Goal: Task Accomplishment & Management: Manage account settings

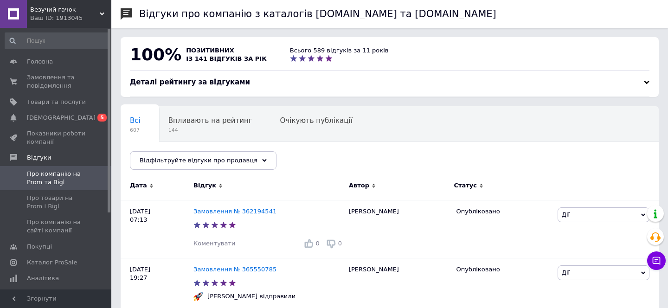
click at [48, 79] on span "Замовлення та повідомлення" at bounding box center [56, 81] width 59 height 17
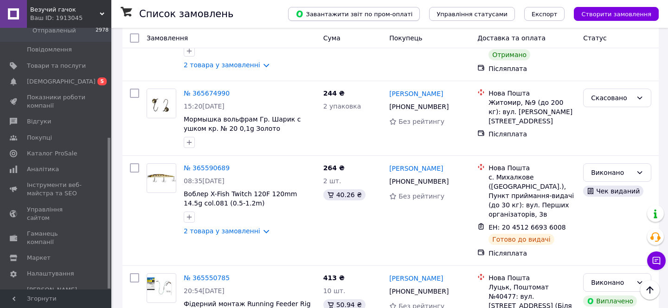
scroll to position [1068, 0]
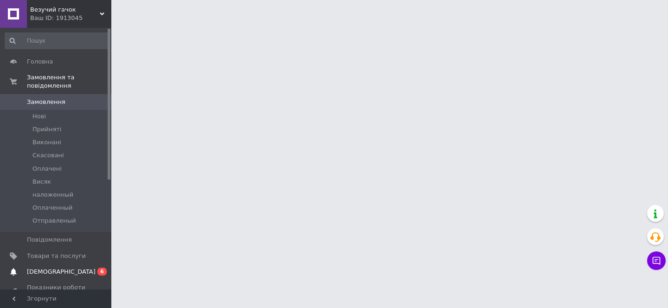
click at [104, 271] on span "6" at bounding box center [101, 272] width 9 height 8
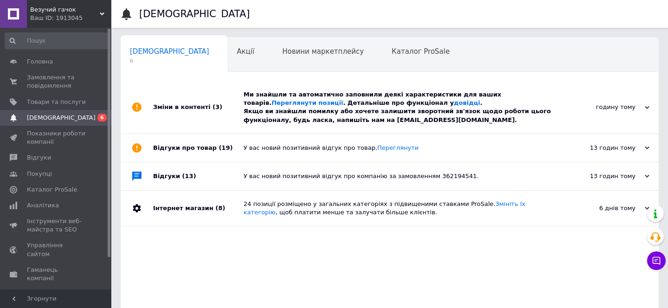
click at [512, 98] on div "Ми знайшли та автоматично заповнили деякі характеристики для ваших товарів. Пер…" at bounding box center [400, 107] width 313 height 34
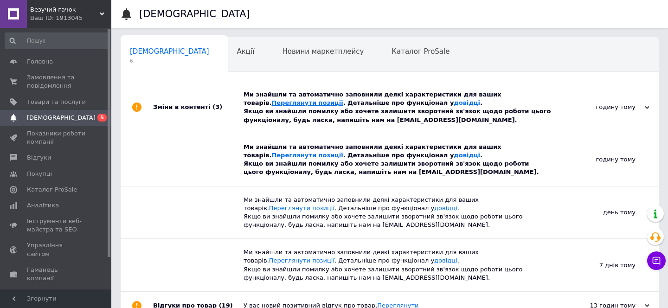
click at [343, 99] on link "Переглянути позиції" at bounding box center [306, 102] width 71 height 7
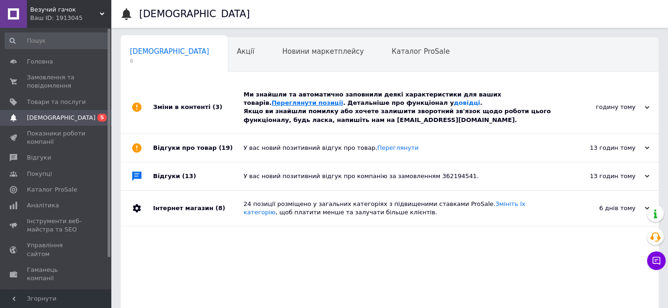
click at [343, 99] on link "Переглянути позиції" at bounding box center [306, 102] width 71 height 7
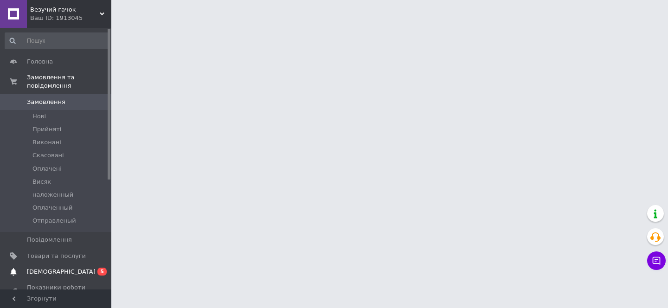
click at [77, 279] on link "Сповіщення 0 5" at bounding box center [57, 272] width 114 height 16
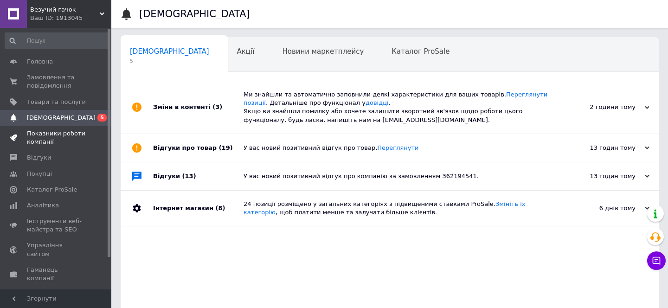
click at [85, 145] on span "Показники роботи компанії" at bounding box center [56, 137] width 59 height 17
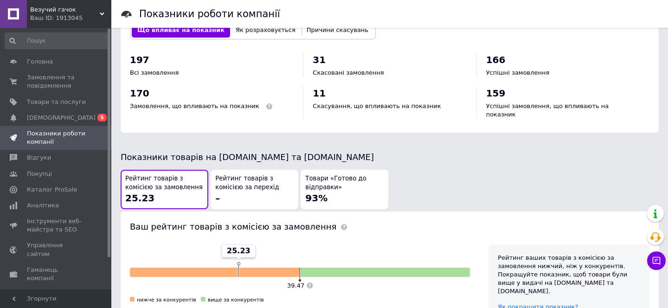
scroll to position [391, 0]
